Goal: Information Seeking & Learning: Learn about a topic

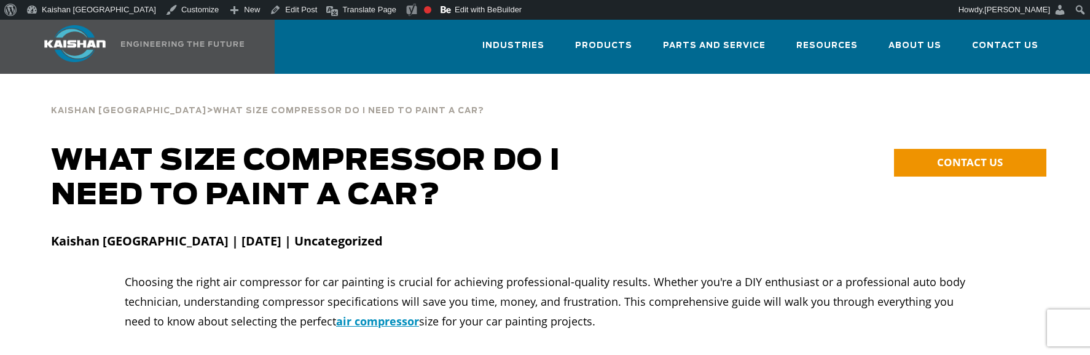
scroll to position [20, 0]
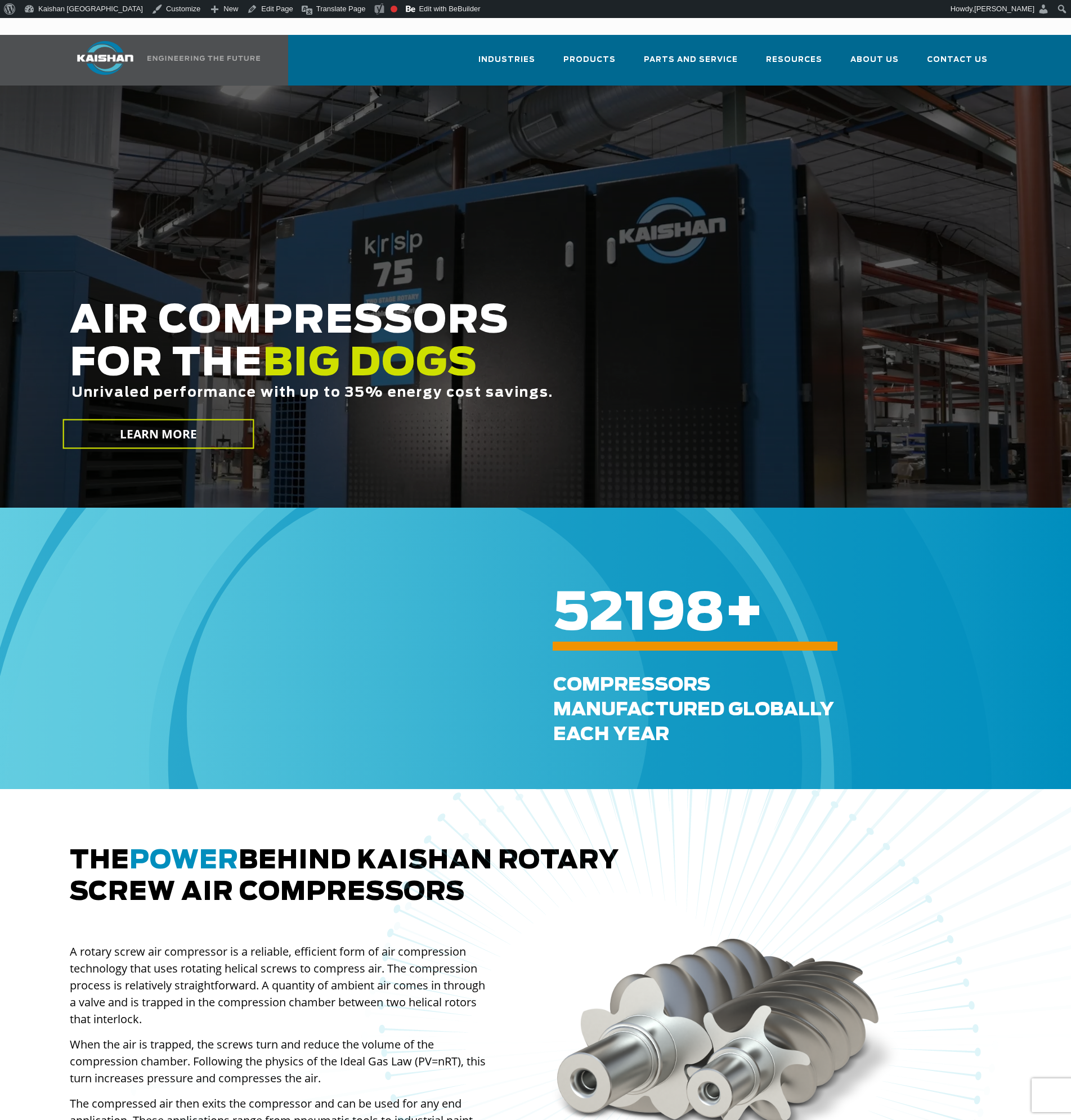
drag, startPoint x: 345, startPoint y: 51, endPoint x: 362, endPoint y: 50, distance: 17.0
click at [346, 51] on div "Industries Aerospace Agriculture Amusement Parks Aquaculture Automotive Aviatio…" at bounding box center [532, 60] width 938 height 50
drag, startPoint x: 711, startPoint y: 45, endPoint x: 676, endPoint y: 50, distance: 35.4
click at [674, 52] on link "Parts and Service" at bounding box center [690, 65] width 94 height 40
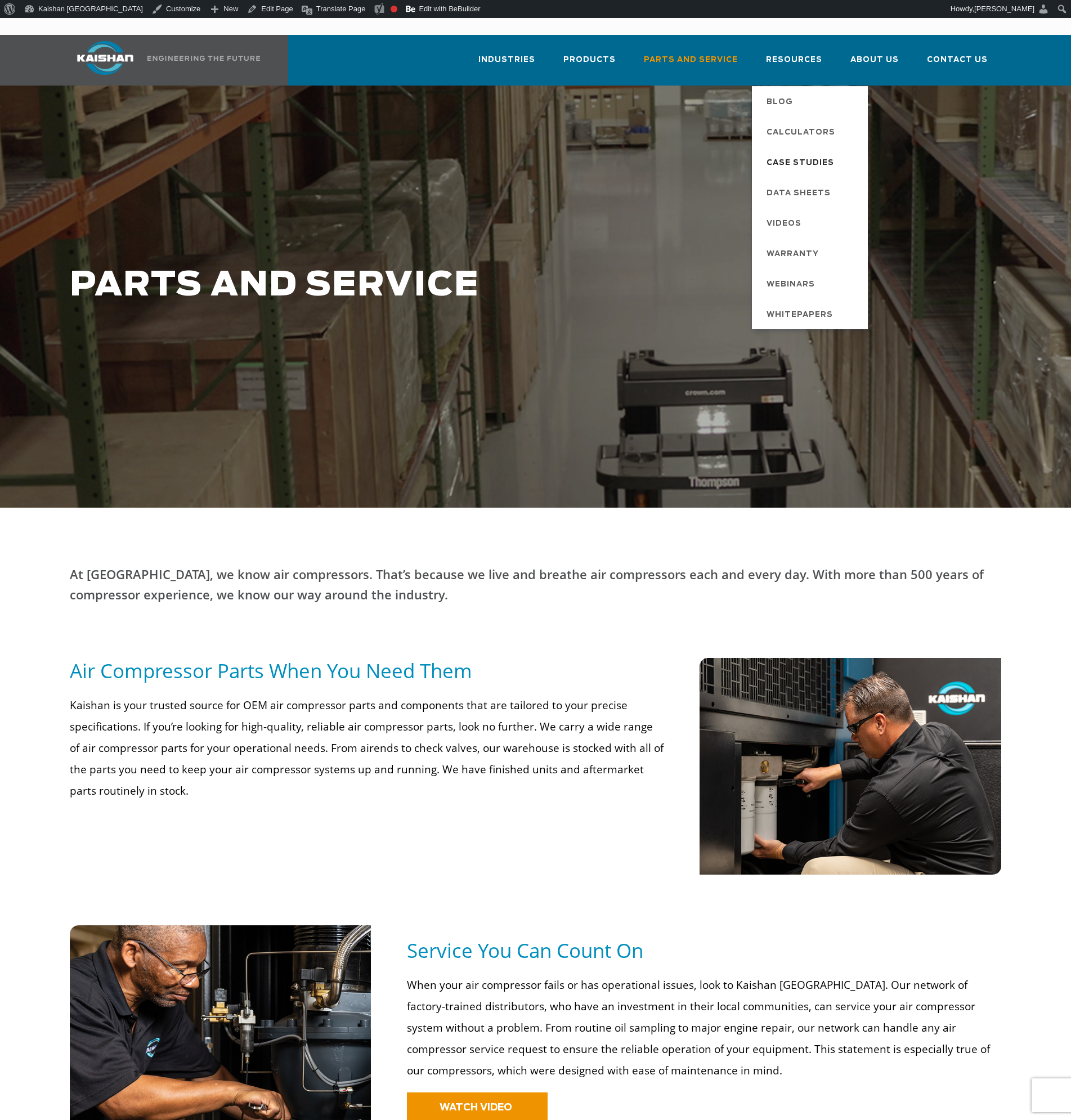
click at [777, 154] on span "Case Studies" at bounding box center [800, 163] width 68 height 19
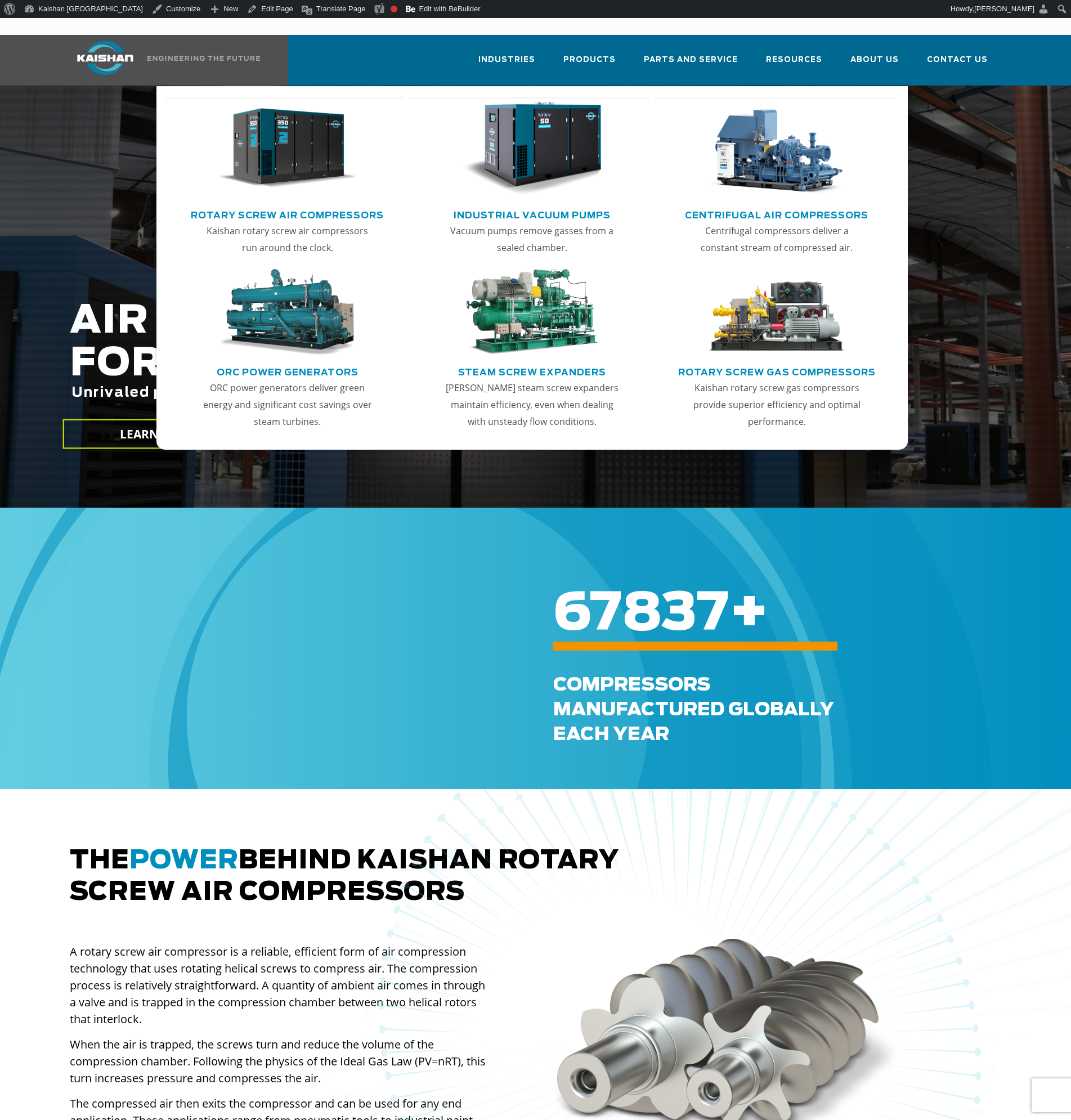
click at [312, 156] on img "Main menu" at bounding box center [287, 148] width 138 height 93
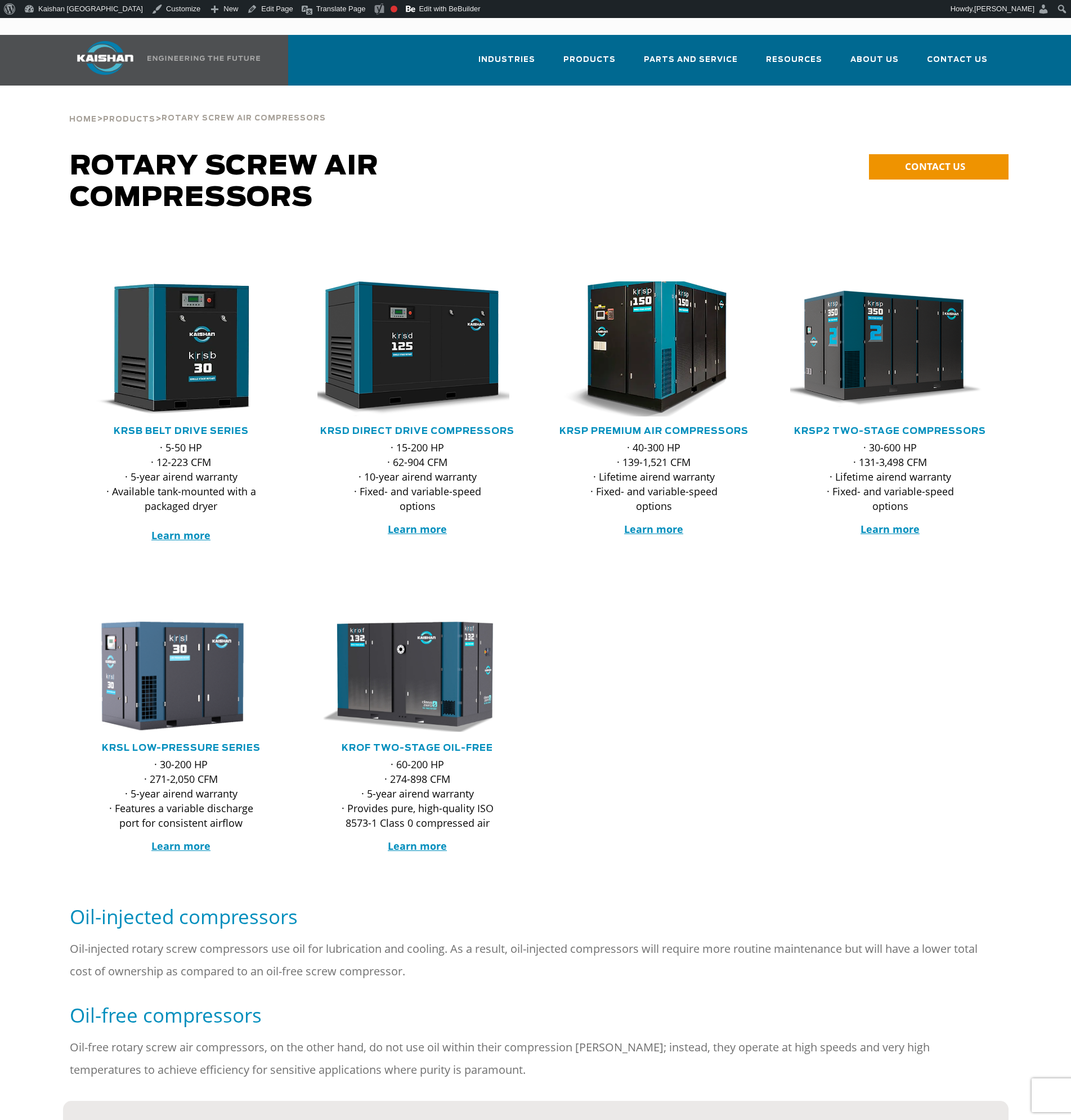
click at [659, 372] on img at bounding box center [644, 349] width 221 height 148
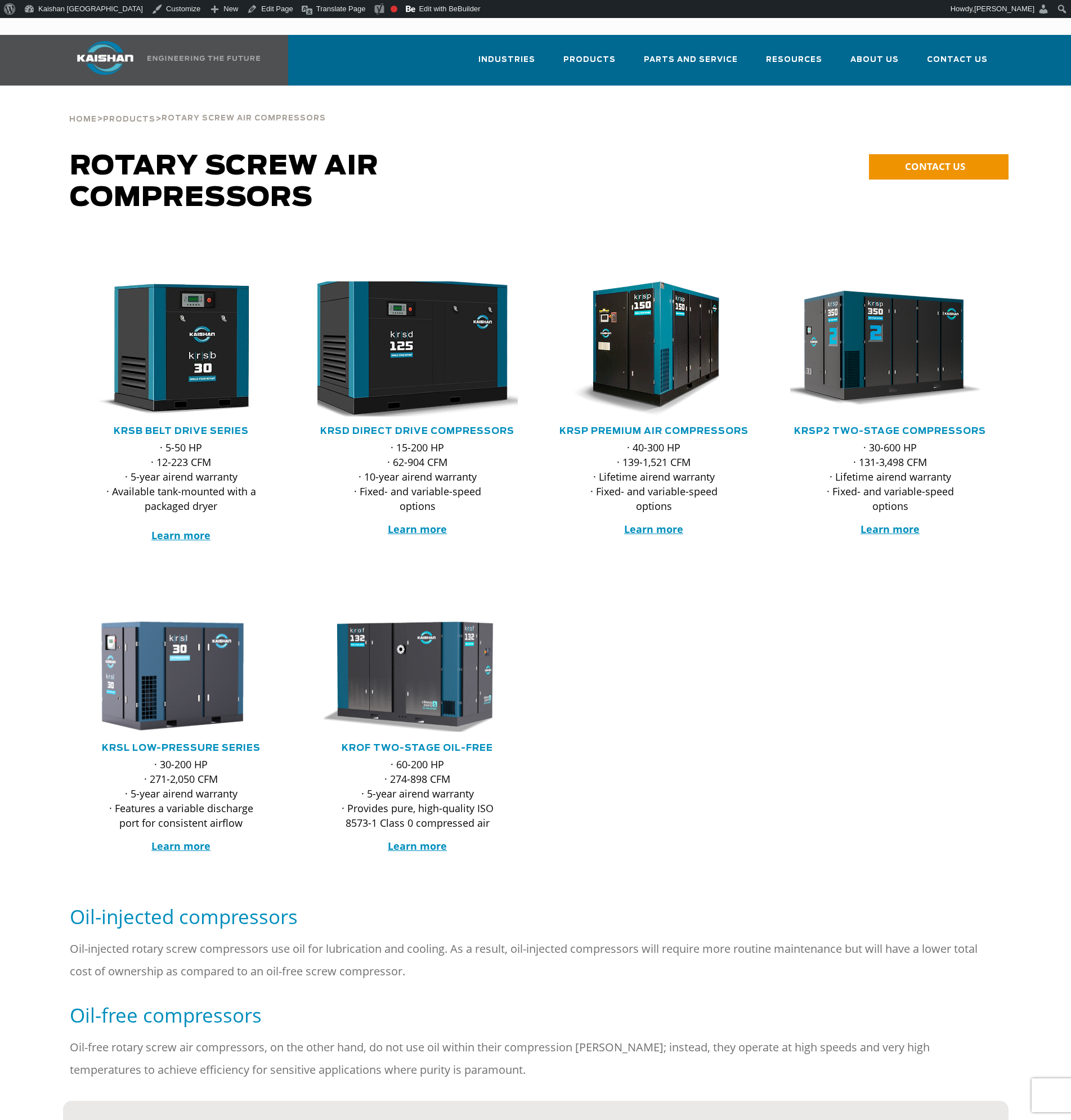
click at [460, 340] on img at bounding box center [408, 349] width 221 height 148
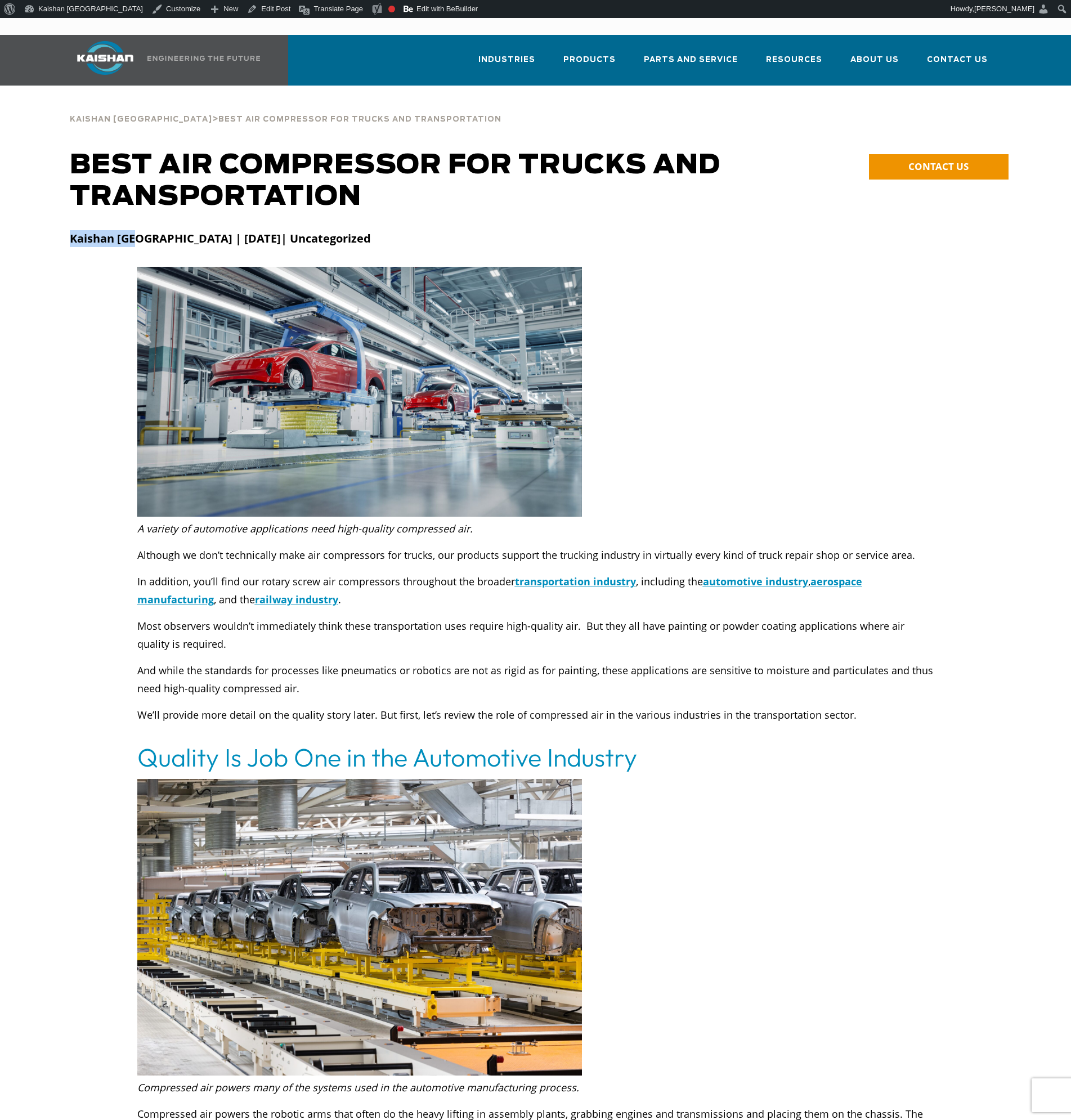
drag, startPoint x: 70, startPoint y: 219, endPoint x: 139, endPoint y: 222, distance: 69.1
click at [139, 231] on strong "Kaishan USA | August 14, 2024| Uncategorized" at bounding box center [220, 238] width 301 height 16
copy strong "Kaishan [GEOGRAPHIC_DATA]"
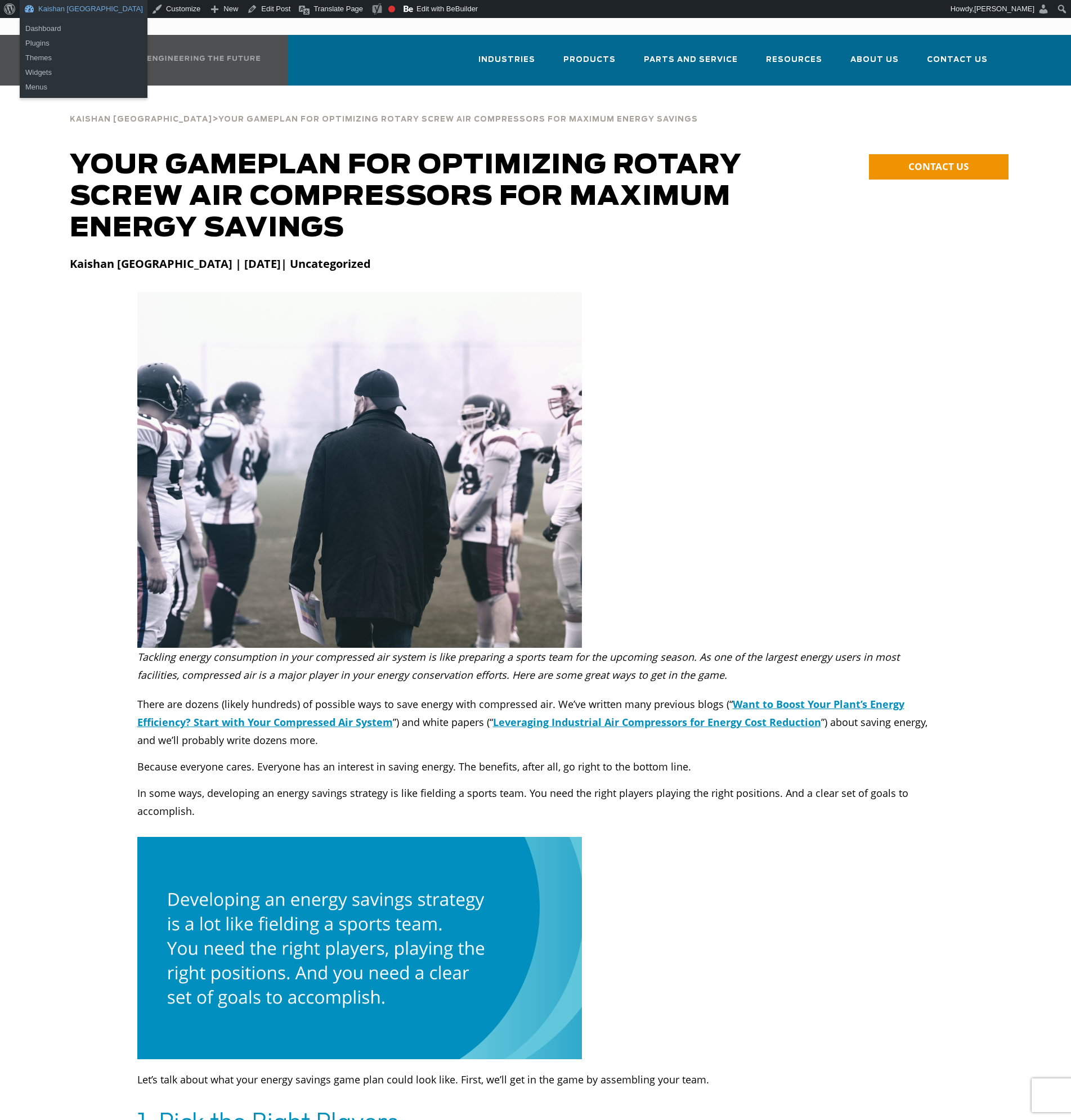
click at [58, 10] on link "Kaishan [GEOGRAPHIC_DATA]" at bounding box center [84, 9] width 128 height 18
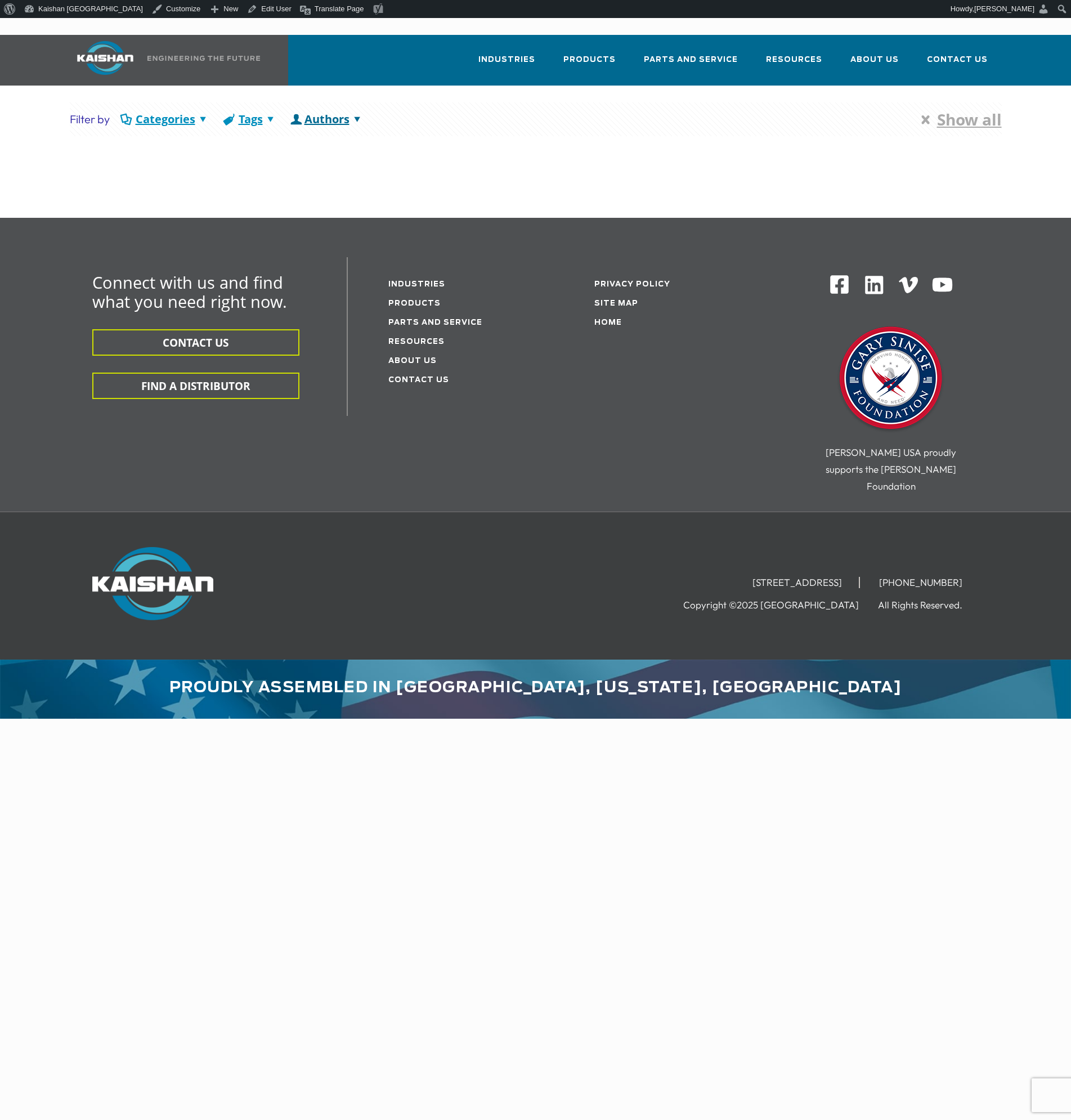
click at [357, 112] on icon at bounding box center [357, 119] width 16 height 16
click at [362, 112] on icon at bounding box center [357, 119] width 16 height 16
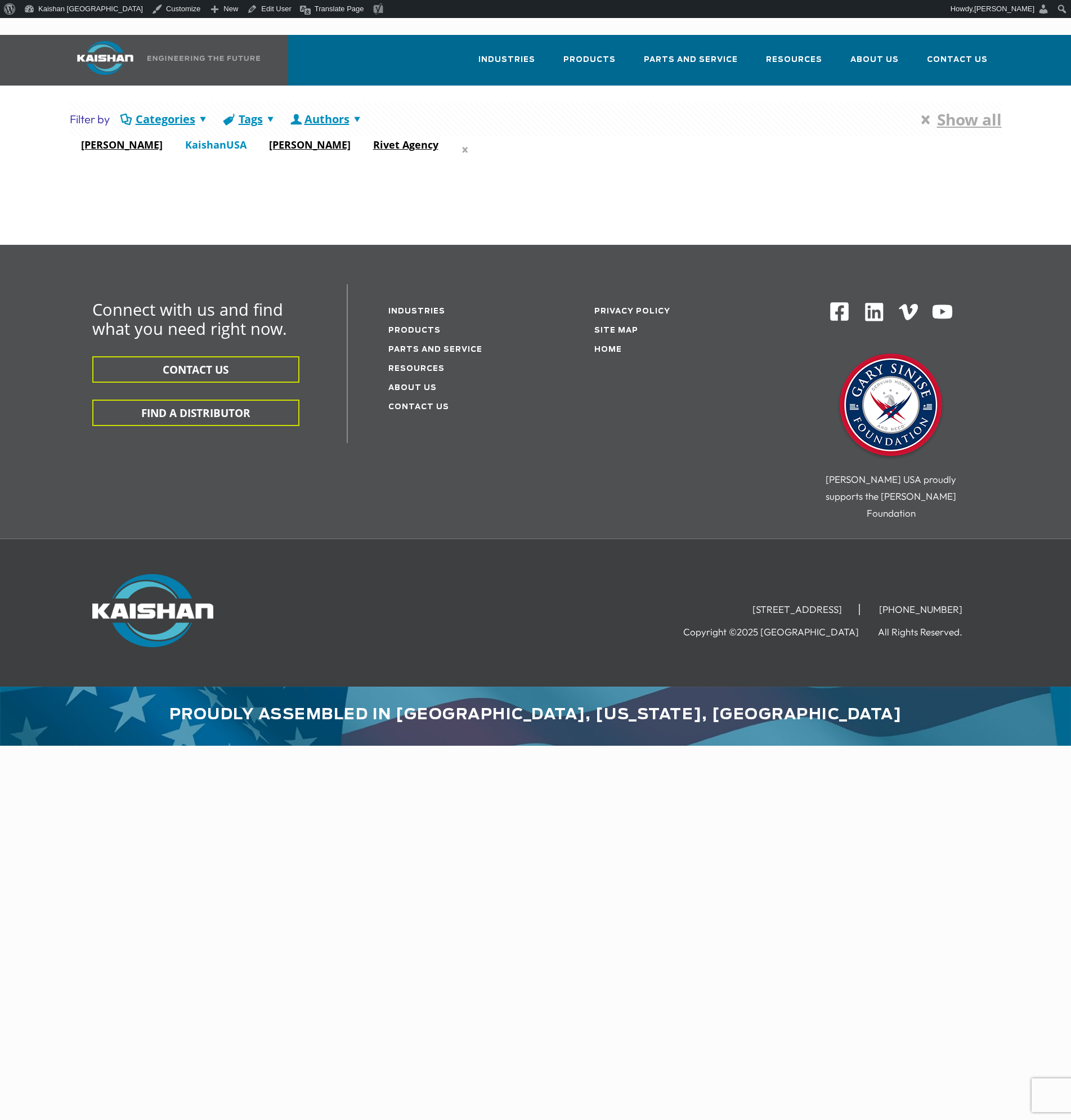
click at [211, 139] on link "KaishanUSA" at bounding box center [216, 145] width 84 height 11
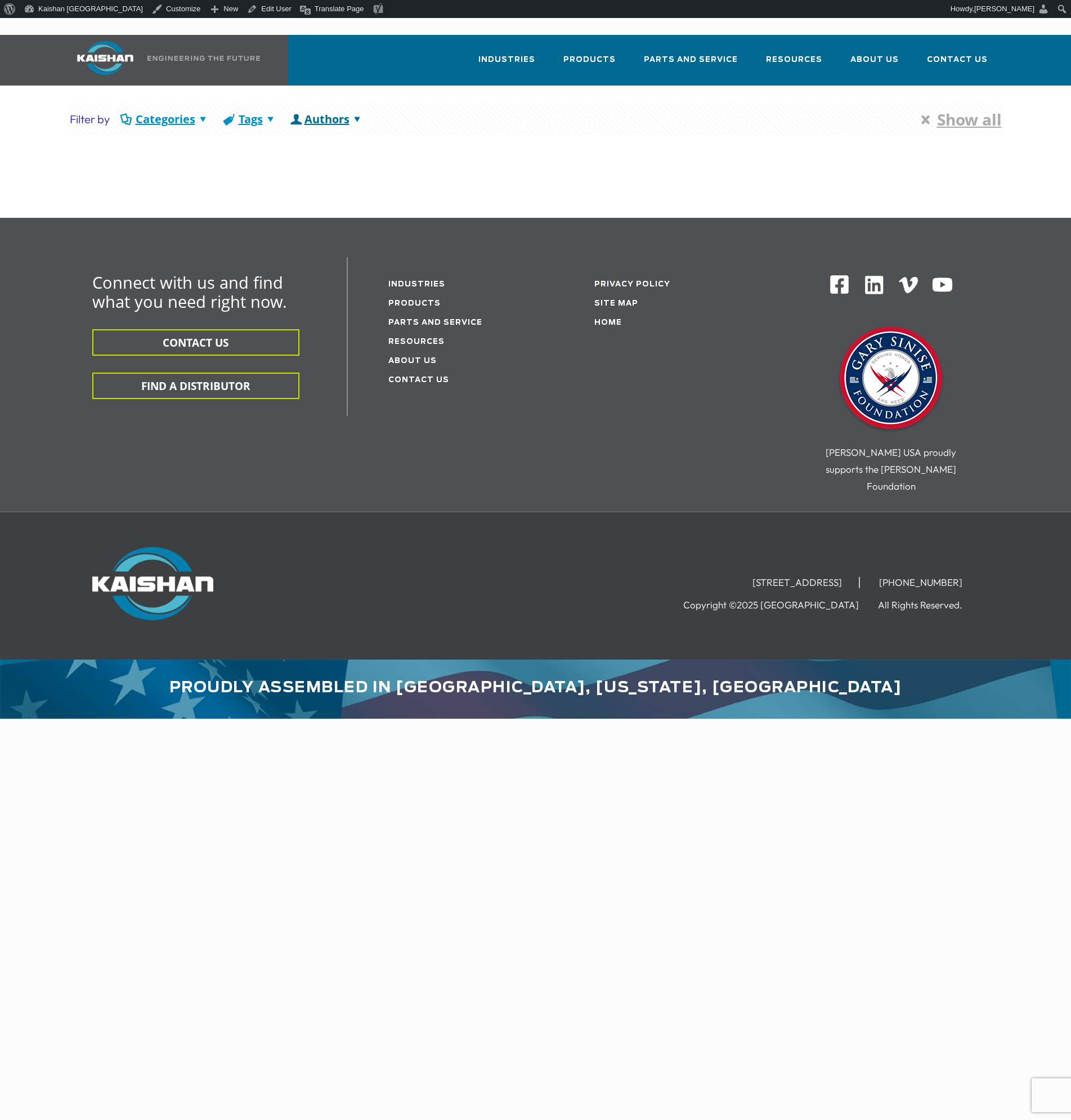
click at [354, 112] on icon at bounding box center [357, 119] width 16 height 16
click at [362, 112] on icon at bounding box center [357, 119] width 16 height 16
